Goal: Complete application form: Complete application form

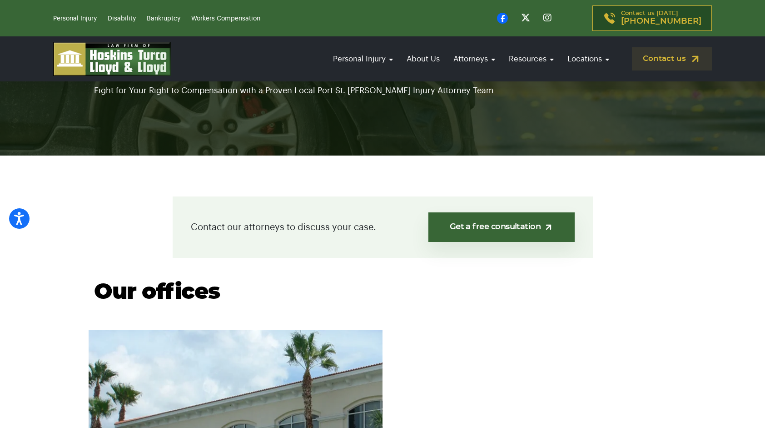
scroll to position [136, 0]
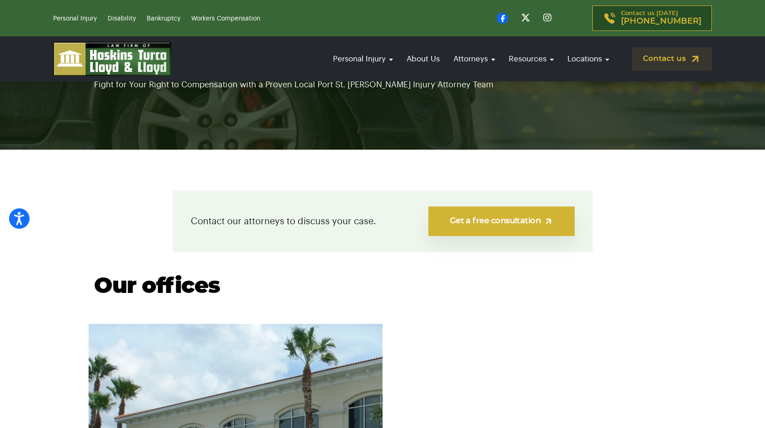
click at [463, 218] on link "Get a free consultation" at bounding box center [502, 221] width 146 height 30
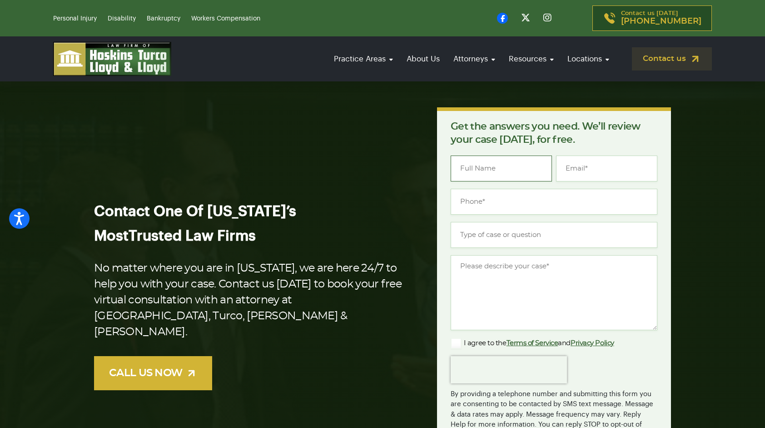
click at [508, 168] on input "Name *" at bounding box center [501, 168] width 101 height 26
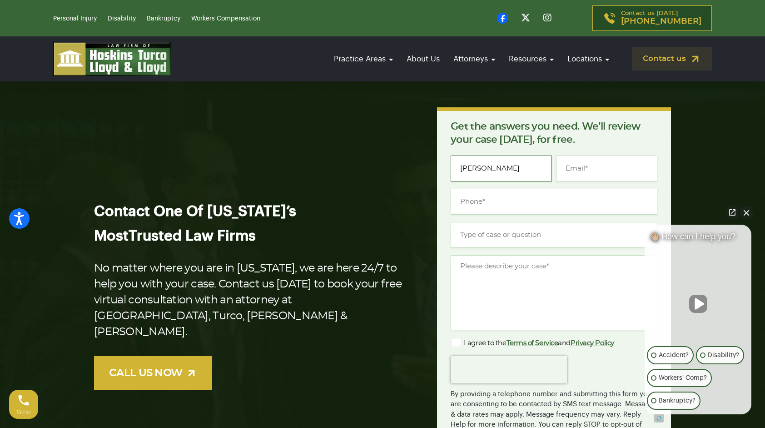
type input "Hugo"
type input "L"
click at [508, 168] on input "Hugo" at bounding box center [501, 168] width 101 height 26
type input "Hugo Leon"
type input "hugorlb@hotmail.com"
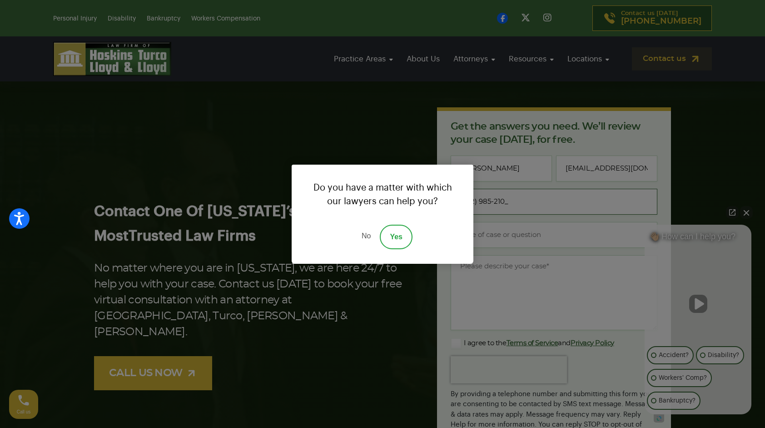
type input "(772) 985-2108"
click at [397, 234] on link "Yes" at bounding box center [396, 237] width 33 height 25
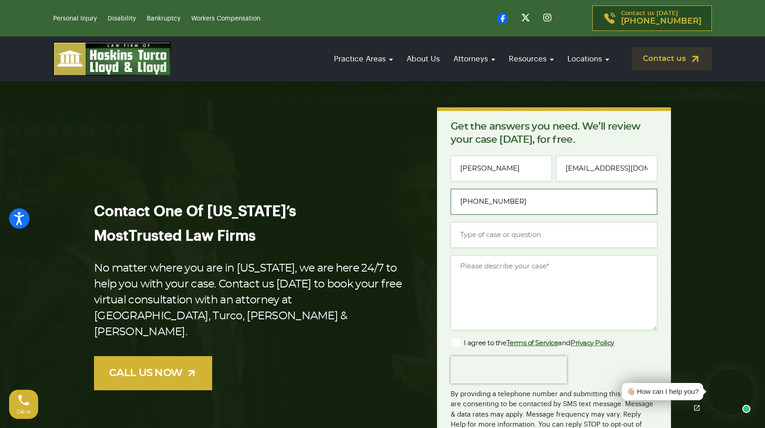
click at [580, 197] on input "(772) 985-2108" at bounding box center [554, 202] width 207 height 26
click at [534, 234] on input "Type of case or question *" at bounding box center [554, 235] width 207 height 26
click at [525, 239] on input "Type of case or question *" at bounding box center [554, 235] width 207 height 26
click at [552, 240] on input "Type of case or question *" at bounding box center [554, 235] width 207 height 26
type input "P"
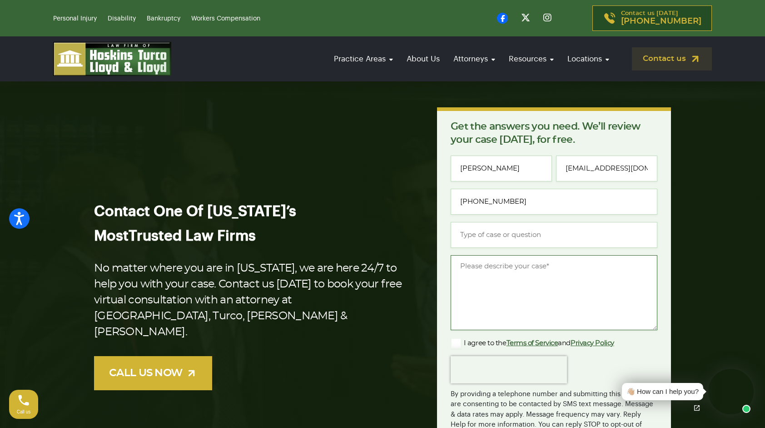
click at [567, 269] on textarea "Message *" at bounding box center [554, 292] width 207 height 75
click at [605, 273] on textarea "Have accrued significant credit card debt that will never go away through minim…" at bounding box center [554, 292] width 207 height 75
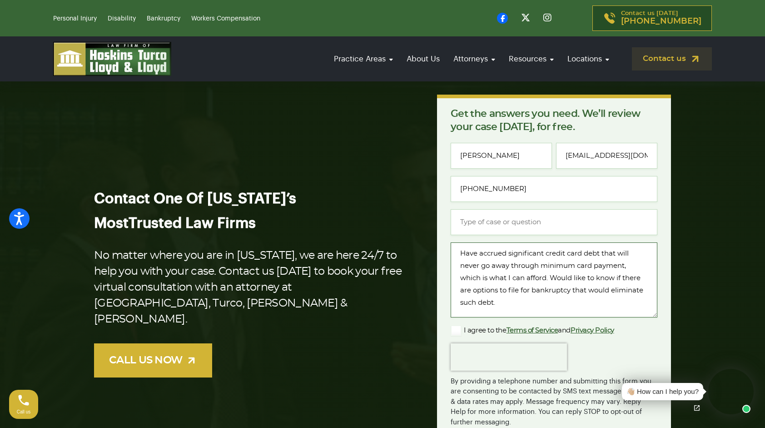
scroll to position [45, 0]
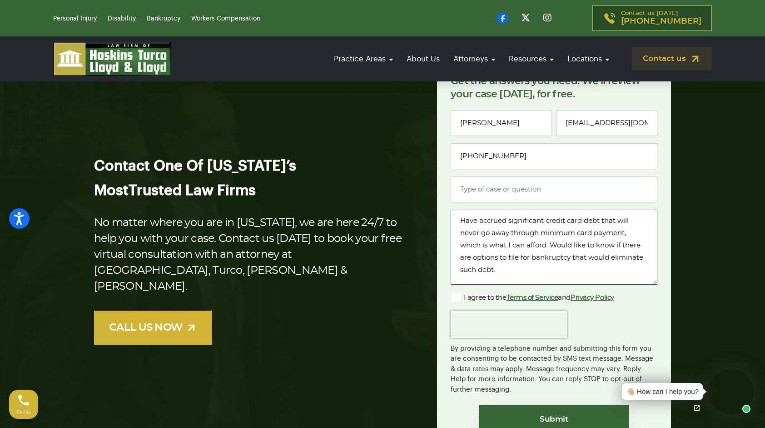
type textarea "Have accrued significant credit card debt that will never go away through minim…"
click at [456, 297] on label "I agree to the Terms of Service and Privacy Policy" at bounding box center [533, 297] width 164 height 11
click at [0, 0] on input "I agree to the Terms of Service and Privacy Policy" at bounding box center [0, 0] width 0 height 0
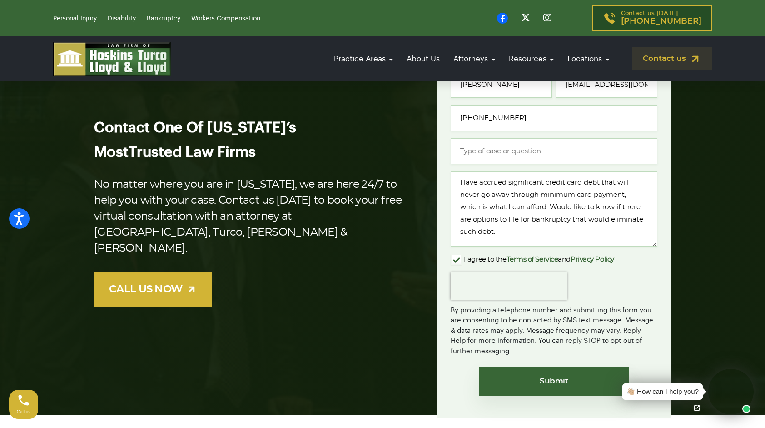
scroll to position [91, 0]
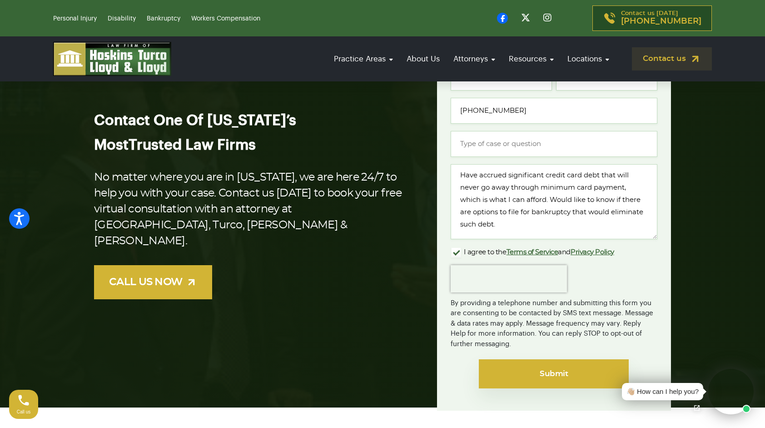
click at [521, 372] on input "Submit" at bounding box center [554, 373] width 150 height 29
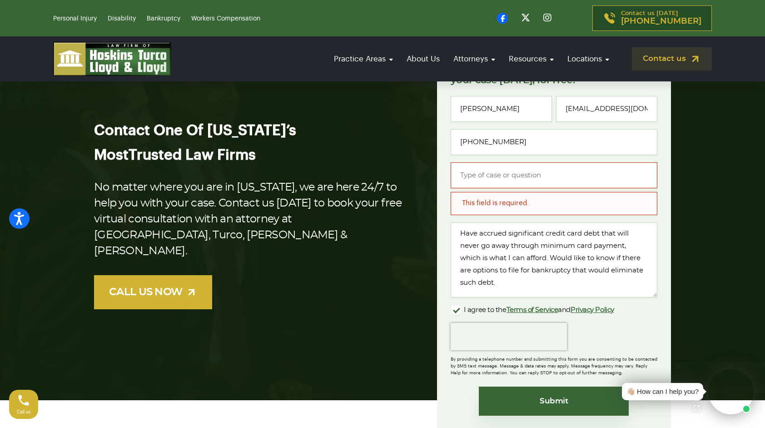
scroll to position [91, 0]
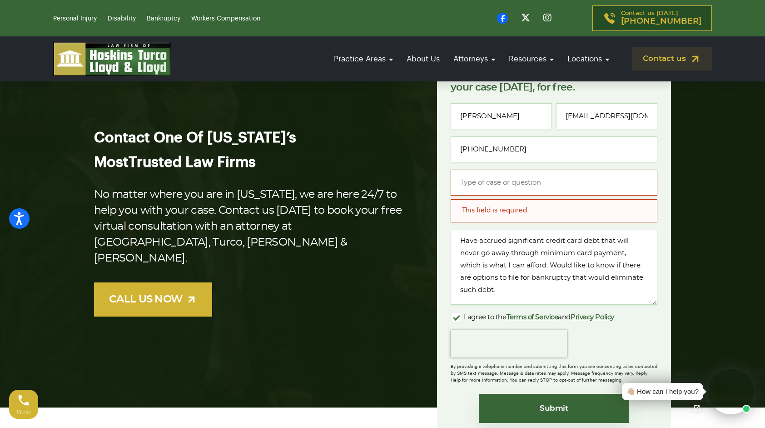
click at [577, 177] on input "Type of case or question *" at bounding box center [554, 183] width 207 height 26
click at [569, 187] on input "Type of case or question *" at bounding box center [554, 183] width 207 height 26
type input "T"
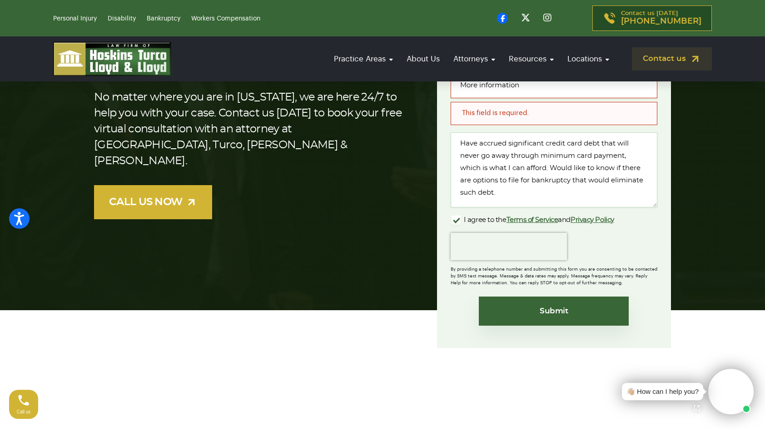
scroll to position [227, 0]
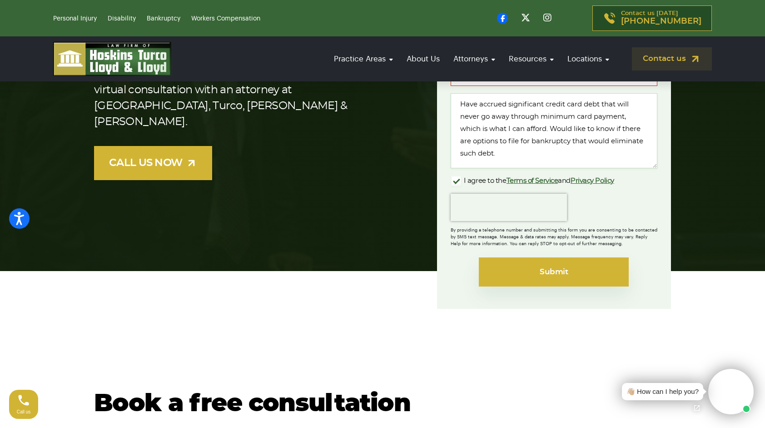
type input "More information"
click at [541, 271] on input "Submit" at bounding box center [554, 271] width 150 height 29
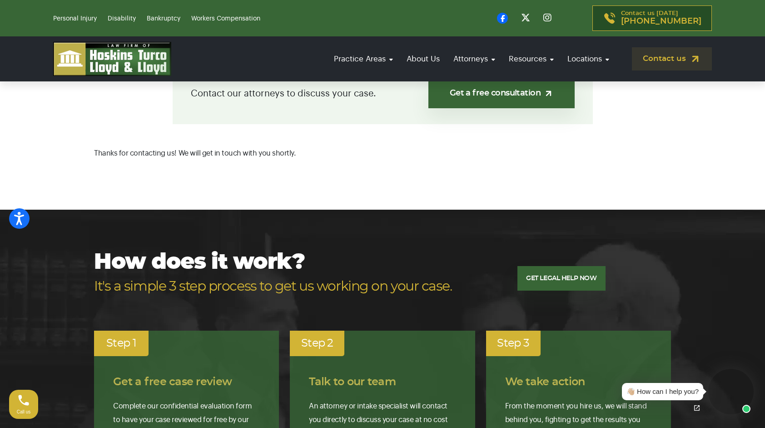
scroll to position [45, 0]
